Goal: Information Seeking & Learning: Learn about a topic

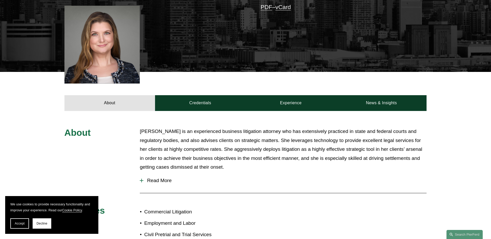
scroll to position [155, 0]
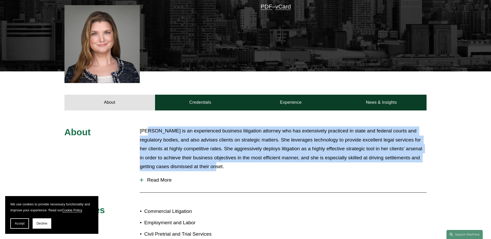
drag, startPoint x: 147, startPoint y: 119, endPoint x: 213, endPoint y: 159, distance: 77.5
click at [213, 159] on p "[PERSON_NAME] is an experienced business litigation attorney who has extensivel…" at bounding box center [283, 149] width 287 height 45
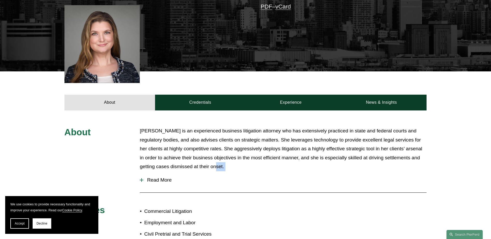
click at [213, 159] on p "[PERSON_NAME] is an experienced business litigation attorney who has extensivel…" at bounding box center [283, 149] width 287 height 45
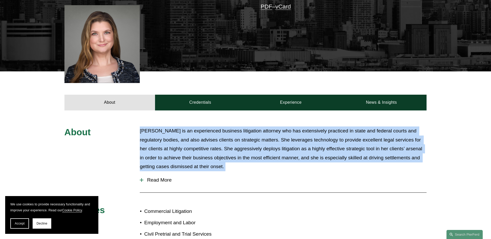
click at [213, 159] on p "[PERSON_NAME] is an experienced business litigation attorney who has extensivel…" at bounding box center [283, 149] width 287 height 45
drag, startPoint x: 213, startPoint y: 159, endPoint x: 195, endPoint y: 152, distance: 19.7
click at [195, 152] on p "[PERSON_NAME] is an experienced business litigation attorney who has extensivel…" at bounding box center [283, 149] width 287 height 45
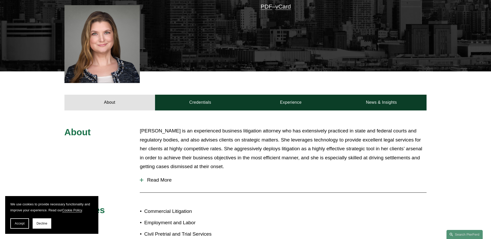
drag, startPoint x: 200, startPoint y: 164, endPoint x: 145, endPoint y: 121, distance: 69.7
click at [145, 127] on div "About [PERSON_NAME] is an experienced business litigation attorney who has exte…" at bounding box center [245, 236] width 491 height 218
click at [145, 127] on p "[PERSON_NAME] is an experienced business litigation attorney who has extensivel…" at bounding box center [283, 149] width 287 height 45
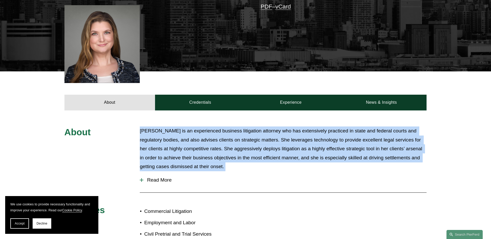
click at [145, 127] on p "[PERSON_NAME] is an experienced business litigation attorney who has extensivel…" at bounding box center [283, 149] width 287 height 45
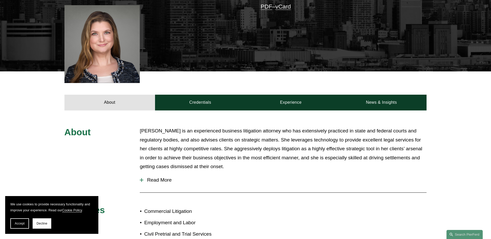
drag, startPoint x: 145, startPoint y: 121, endPoint x: 129, endPoint y: 117, distance: 16.9
click at [129, 127] on div "About [PERSON_NAME] is an experienced business litigation attorney who has exte…" at bounding box center [245, 236] width 491 height 218
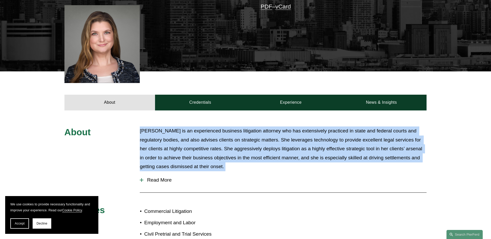
drag, startPoint x: 129, startPoint y: 117, endPoint x: 228, endPoint y: 156, distance: 106.5
click at [228, 156] on div "About [PERSON_NAME] is an experienced business litigation attorney who has exte…" at bounding box center [245, 236] width 491 height 218
click at [228, 156] on p "[PERSON_NAME] is an experienced business litigation attorney who has extensivel…" at bounding box center [283, 149] width 287 height 45
drag, startPoint x: 228, startPoint y: 156, endPoint x: 157, endPoint y: 121, distance: 78.7
click at [157, 127] on p "[PERSON_NAME] is an experienced business litigation attorney who has extensivel…" at bounding box center [283, 149] width 287 height 45
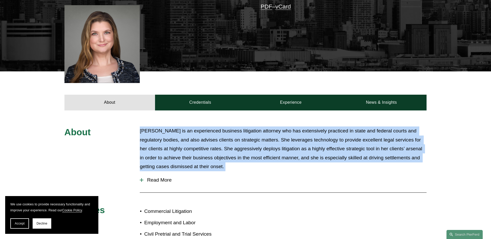
click at [157, 127] on p "[PERSON_NAME] is an experienced business litigation attorney who has extensivel…" at bounding box center [283, 149] width 287 height 45
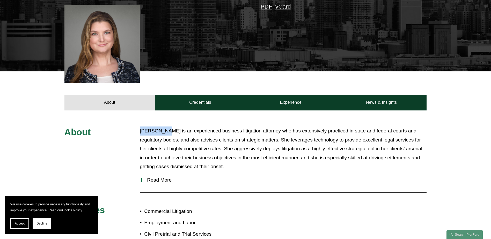
click at [157, 127] on p "[PERSON_NAME] is an experienced business litigation attorney who has extensivel…" at bounding box center [283, 149] width 287 height 45
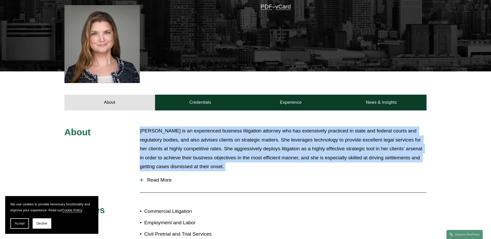
click at [157, 127] on p "[PERSON_NAME] is an experienced business litigation attorney who has extensivel…" at bounding box center [283, 149] width 287 height 45
drag, startPoint x: 157, startPoint y: 121, endPoint x: 157, endPoint y: 124, distance: 2.9
click at [157, 127] on p "[PERSON_NAME] is an experienced business litigation attorney who has extensivel…" at bounding box center [283, 149] width 287 height 45
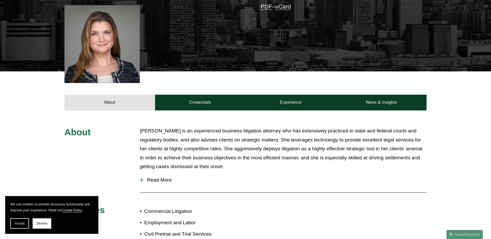
click at [149, 127] on p "[PERSON_NAME] is an experienced business litigation attorney who has extensivel…" at bounding box center [283, 149] width 287 height 45
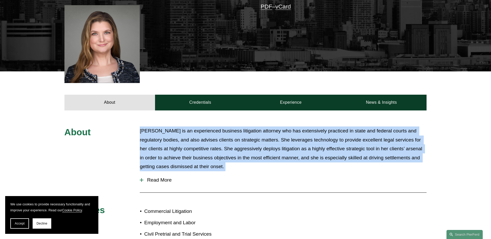
click at [149, 127] on p "[PERSON_NAME] is an experienced business litigation attorney who has extensivel…" at bounding box center [283, 149] width 287 height 45
drag, startPoint x: 149, startPoint y: 121, endPoint x: 143, endPoint y: 121, distance: 6.2
click at [142, 127] on p "[PERSON_NAME] is an experienced business litigation attorney who has extensivel…" at bounding box center [283, 149] width 287 height 45
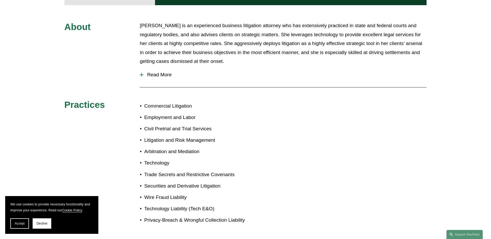
scroll to position [259, 0]
